Goal: Information Seeking & Learning: Learn about a topic

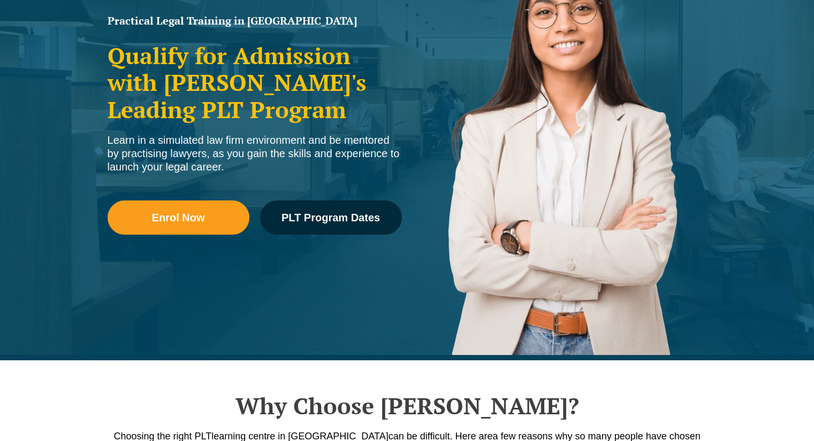
scroll to position [185, 0]
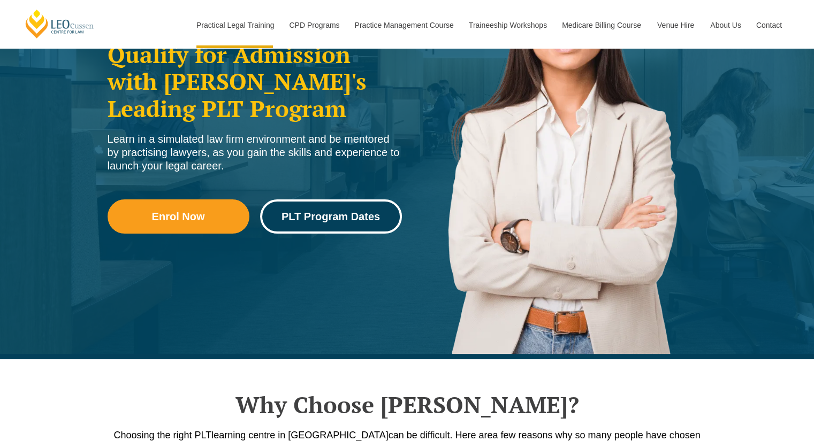
click at [334, 219] on span "PLT Program Dates" at bounding box center [330, 216] width 98 height 11
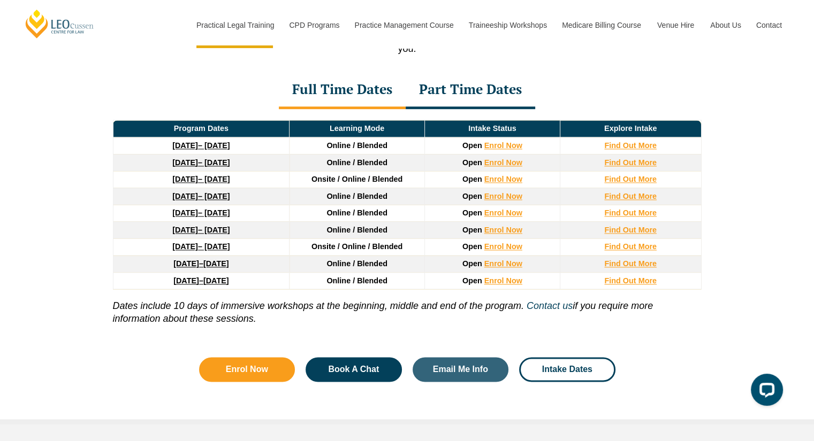
scroll to position [1457, 0]
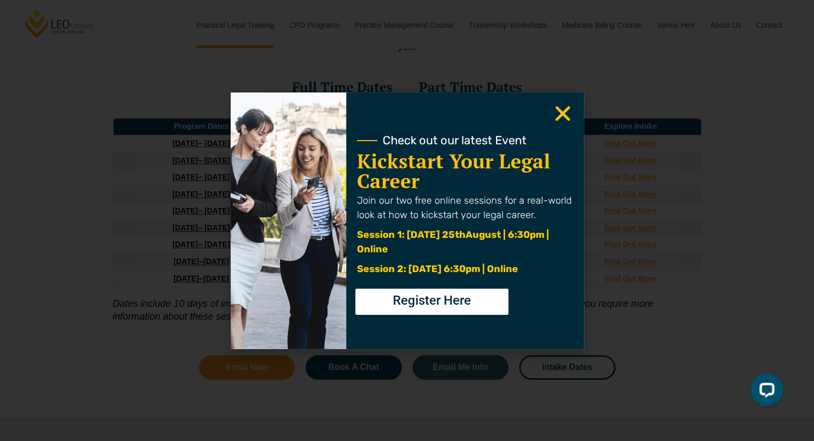
click at [557, 106] on use "Close" at bounding box center [562, 113] width 15 height 15
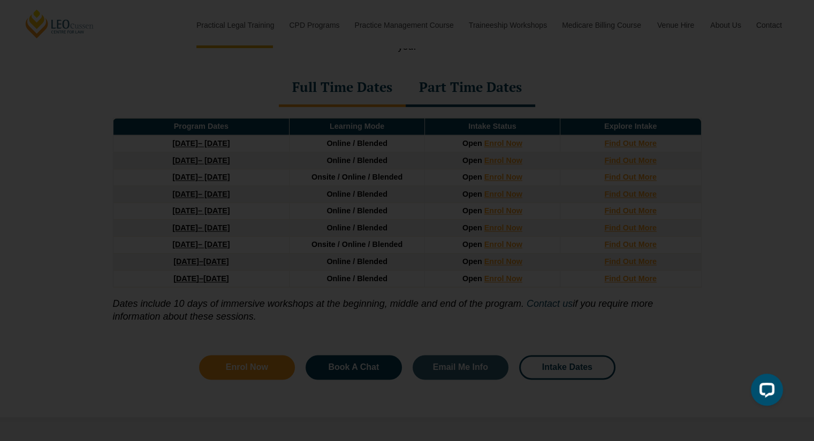
click at [563, 114] on use "Close" at bounding box center [562, 113] width 15 height 15
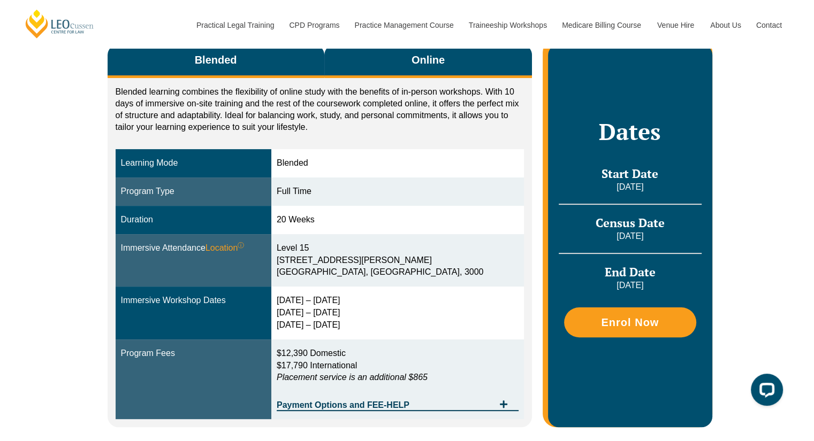
scroll to position [279, 0]
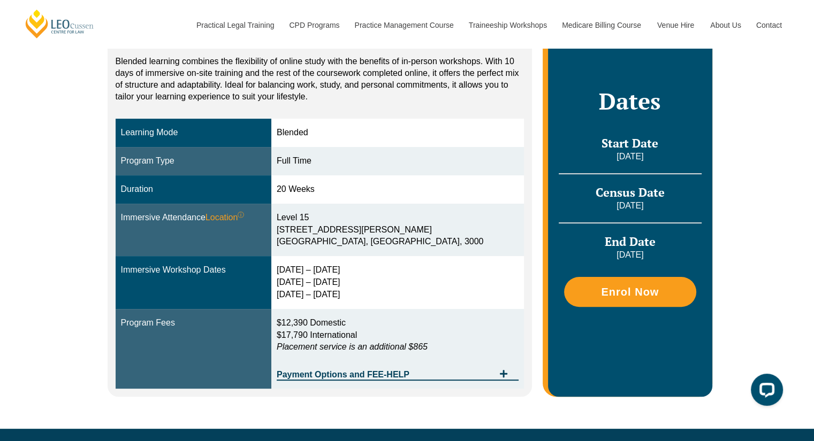
scroll to position [228, 0]
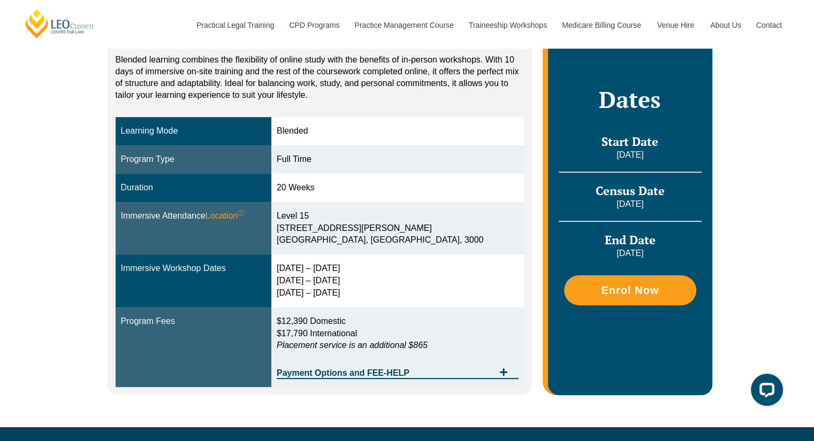
click at [403, 191] on div "20 Weeks" at bounding box center [398, 188] width 242 height 12
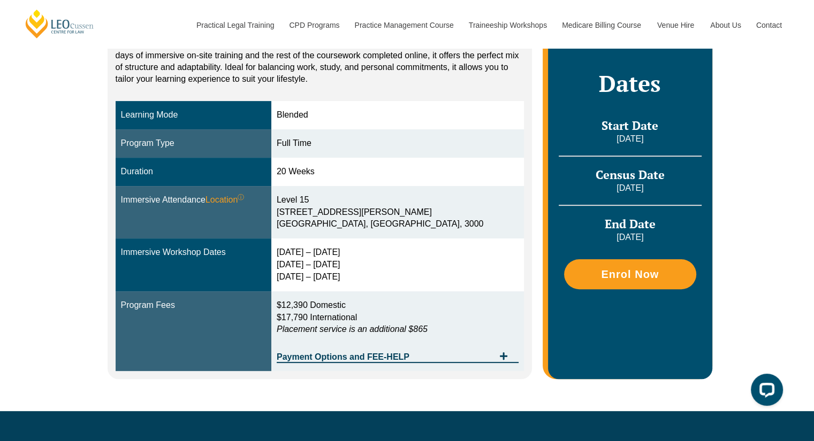
scroll to position [247, 0]
